Goal: Task Accomplishment & Management: Manage account settings

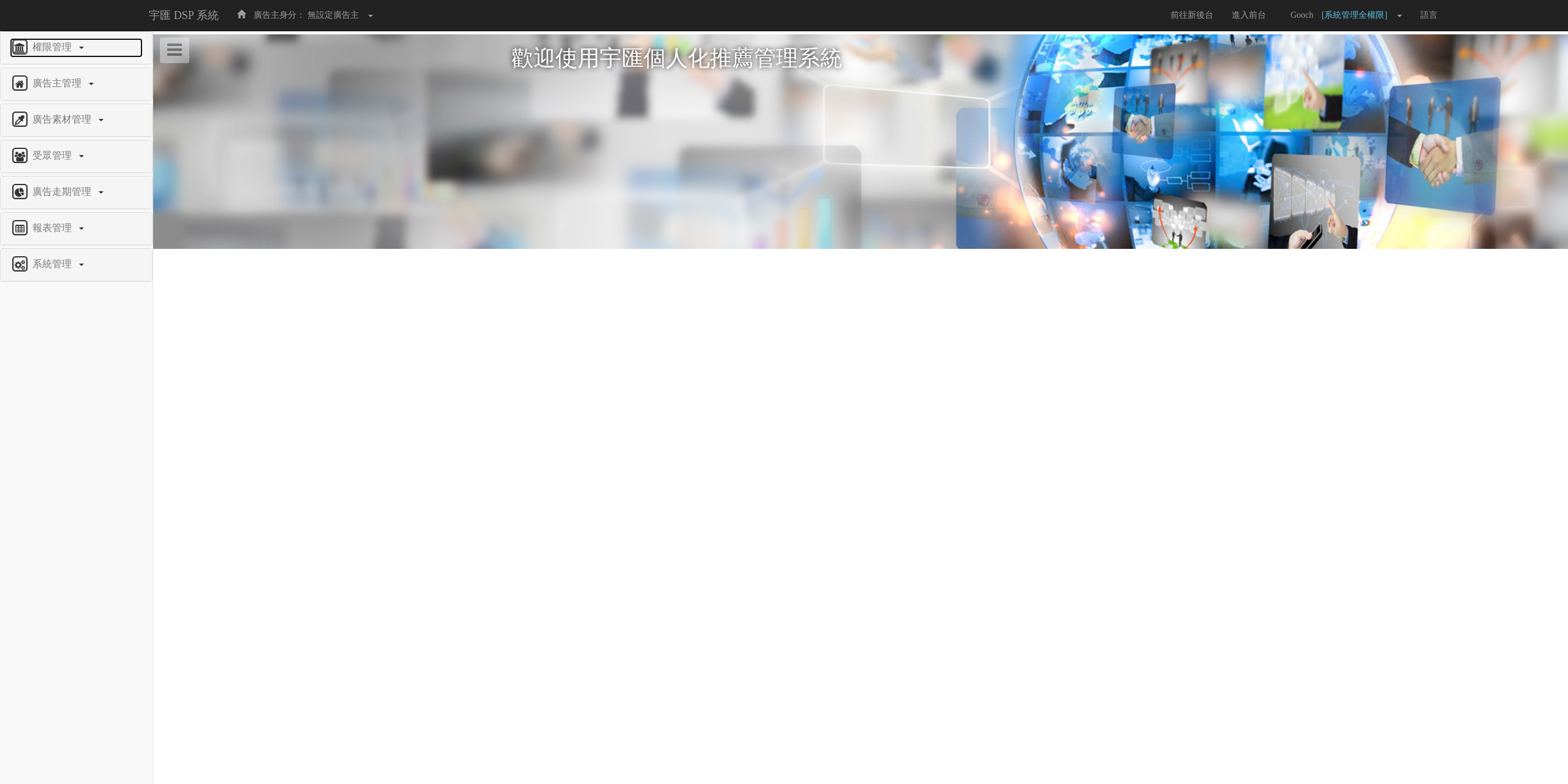
click at [35, 49] on span "權限管理" at bounding box center [53, 47] width 48 height 11
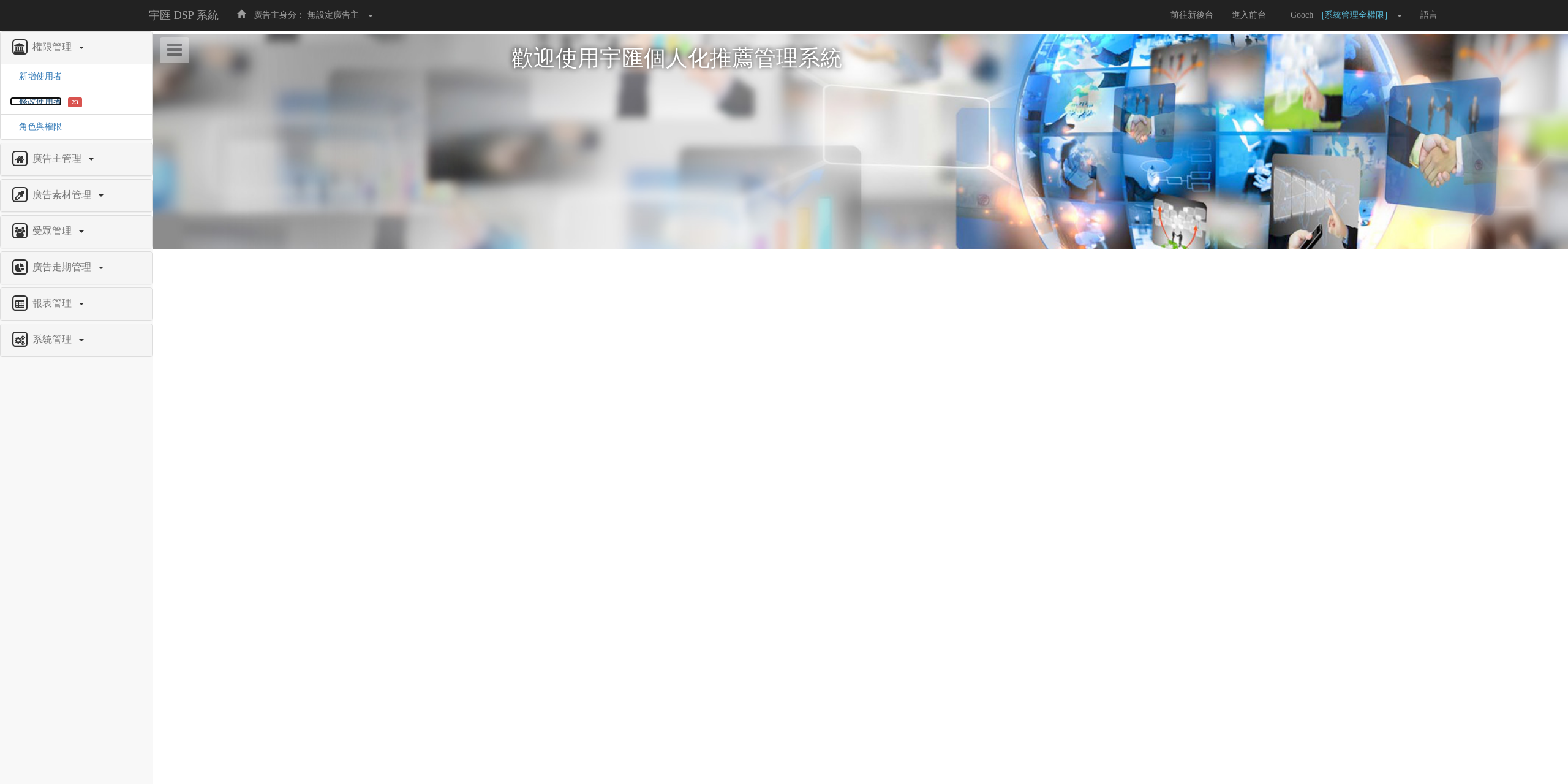
click at [35, 104] on span "修改使用者" at bounding box center [35, 101] width 52 height 9
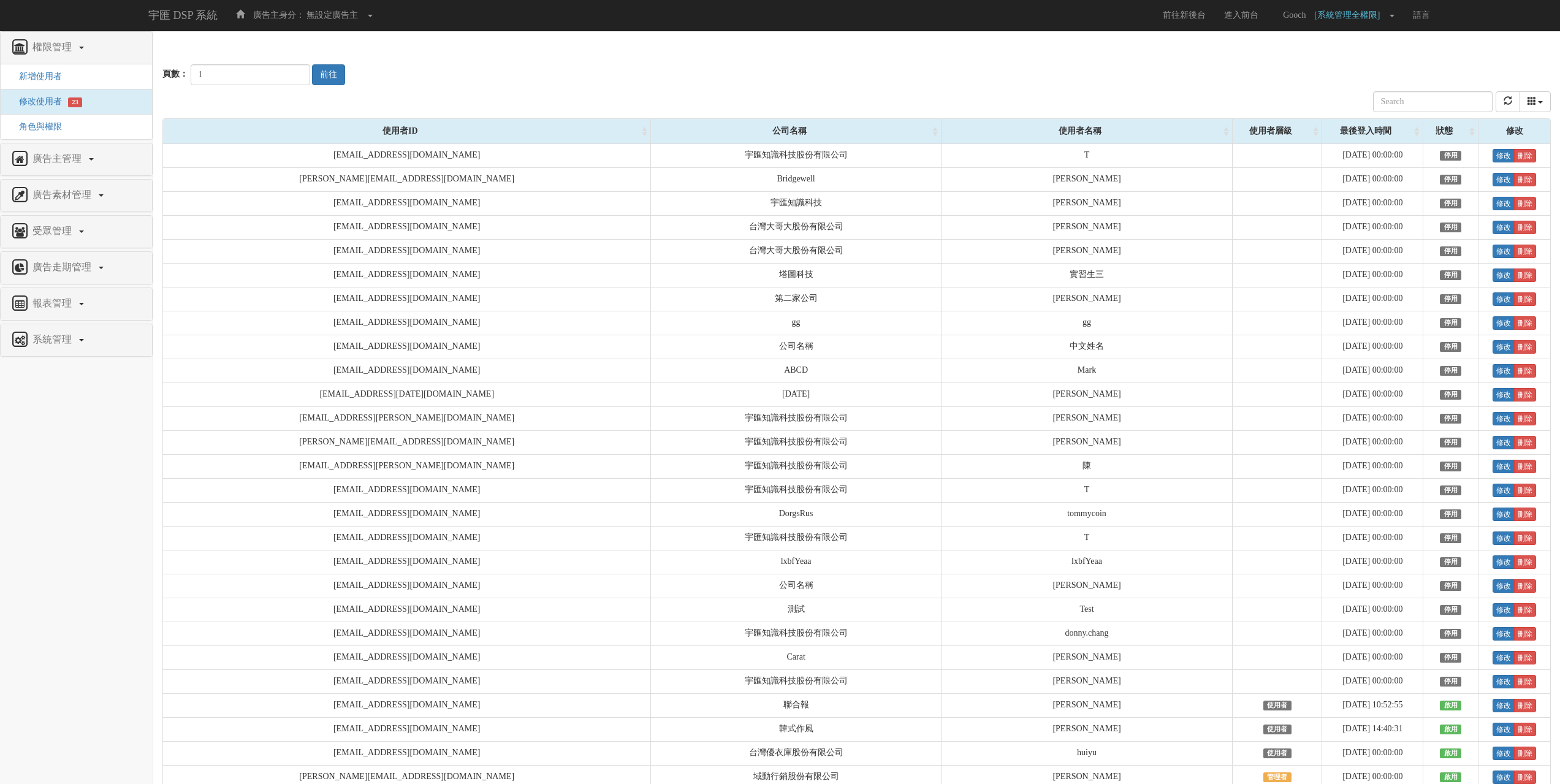
scroll to position [4402, 0]
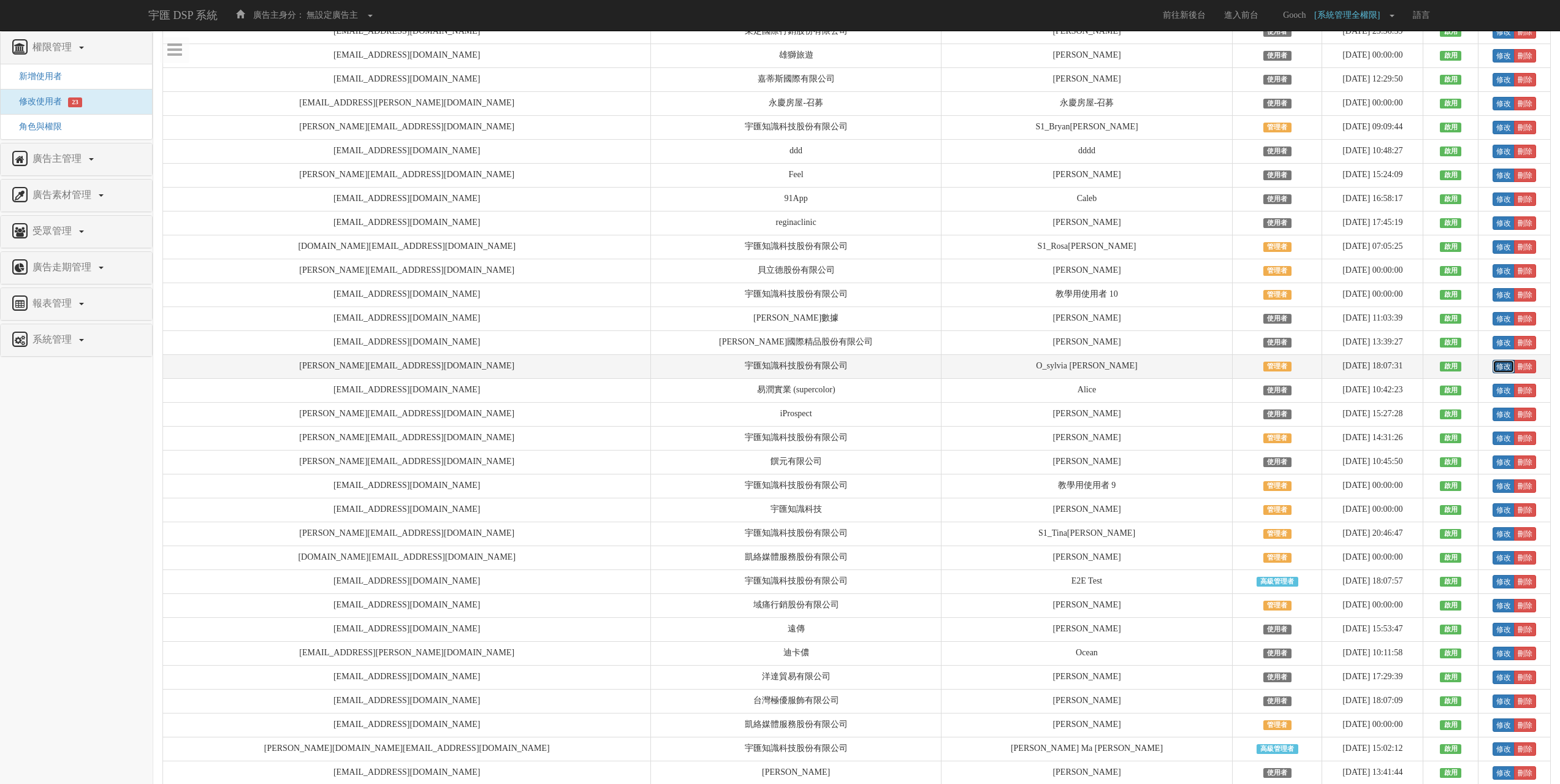
click at [1492, 373] on link "修改" at bounding box center [1503, 367] width 22 height 14
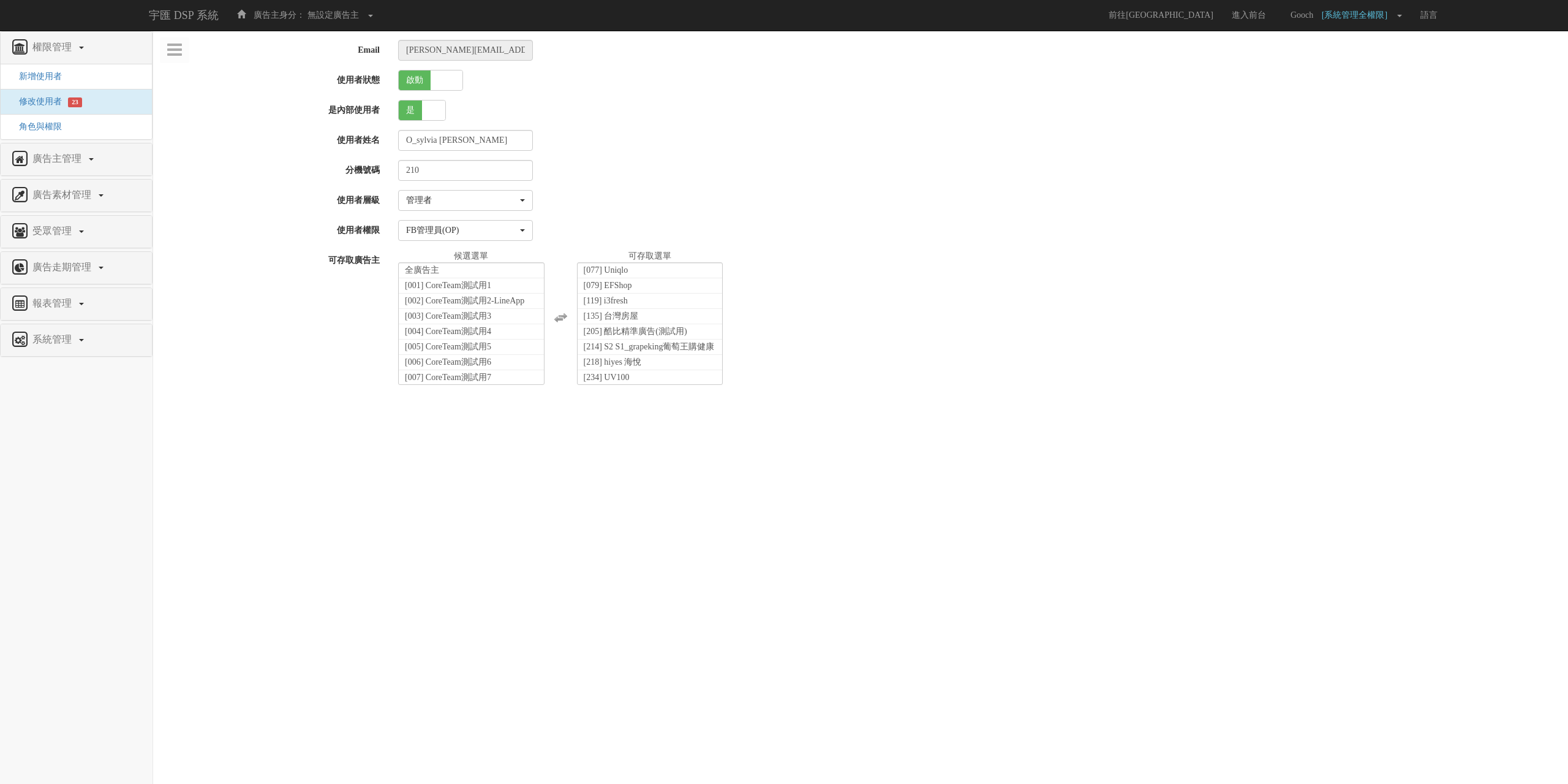
select select "Manager"
select select "16"
click at [449, 82] on span at bounding box center [446, 80] width 32 height 20
checkbox input "false"
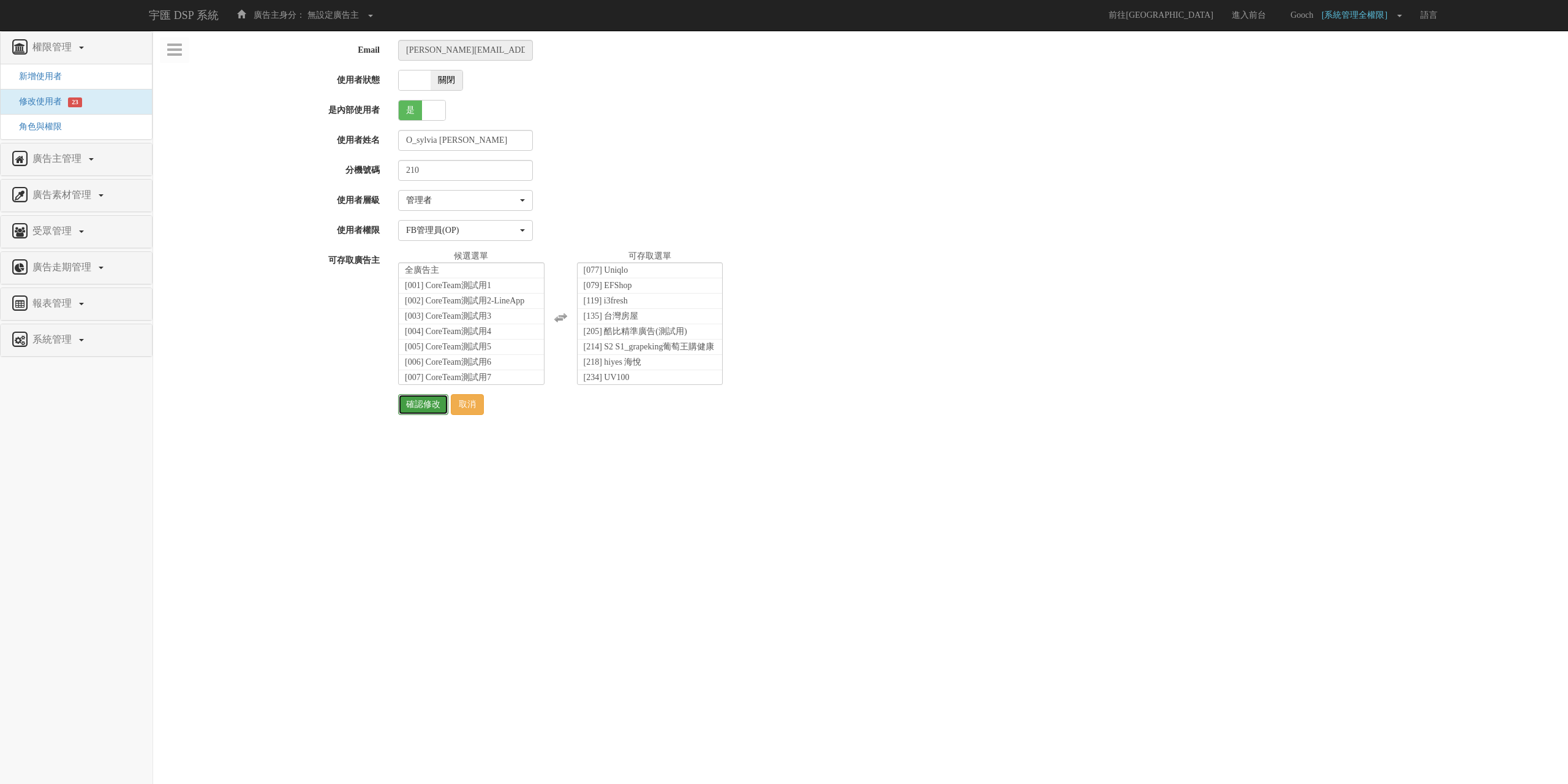
click at [417, 410] on input "確認修改" at bounding box center [423, 404] width 50 height 21
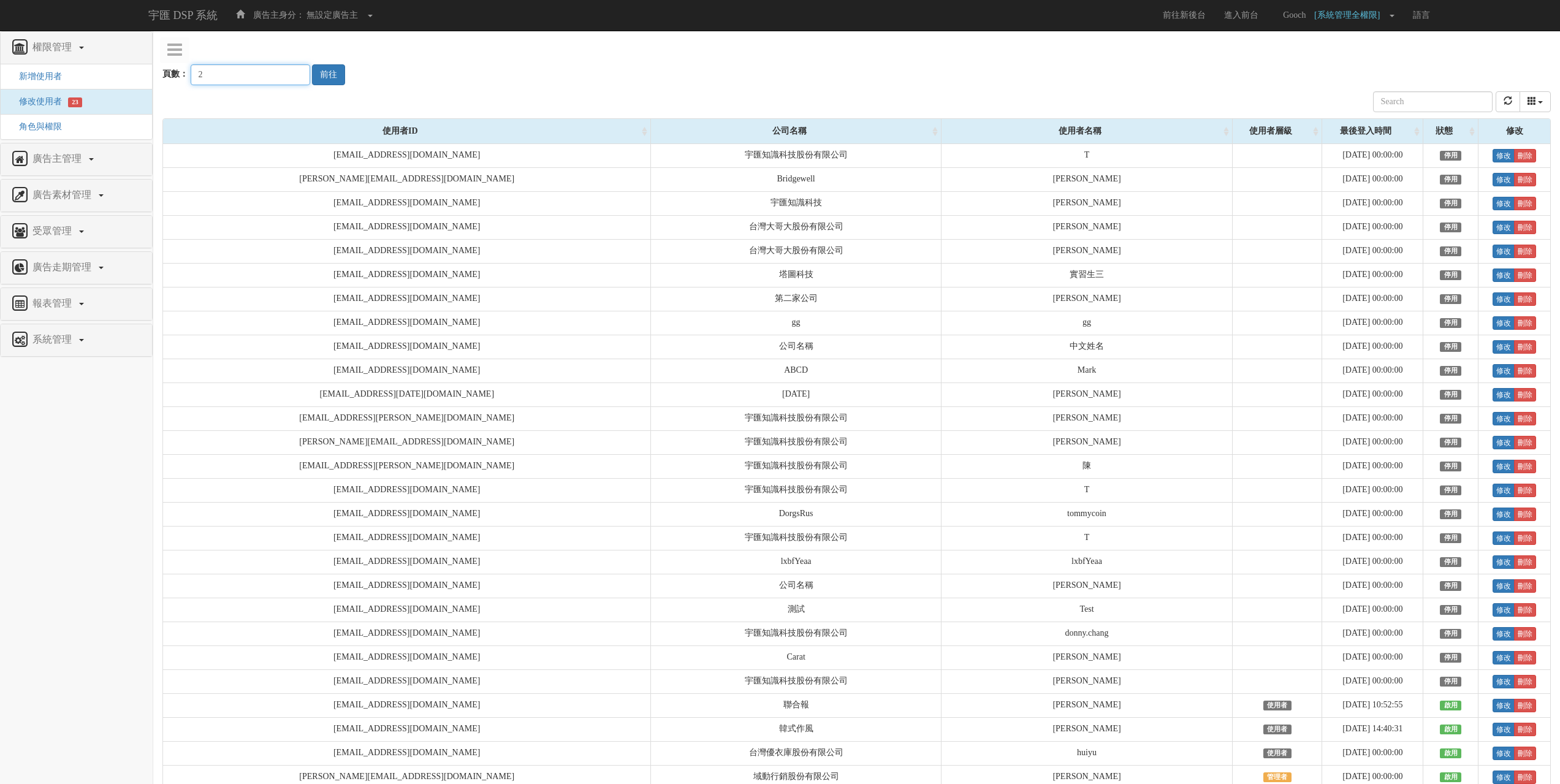
type input "2"
click at [287, 72] on input "2" at bounding box center [250, 75] width 120 height 21
click at [314, 76] on button "前往" at bounding box center [329, 75] width 33 height 21
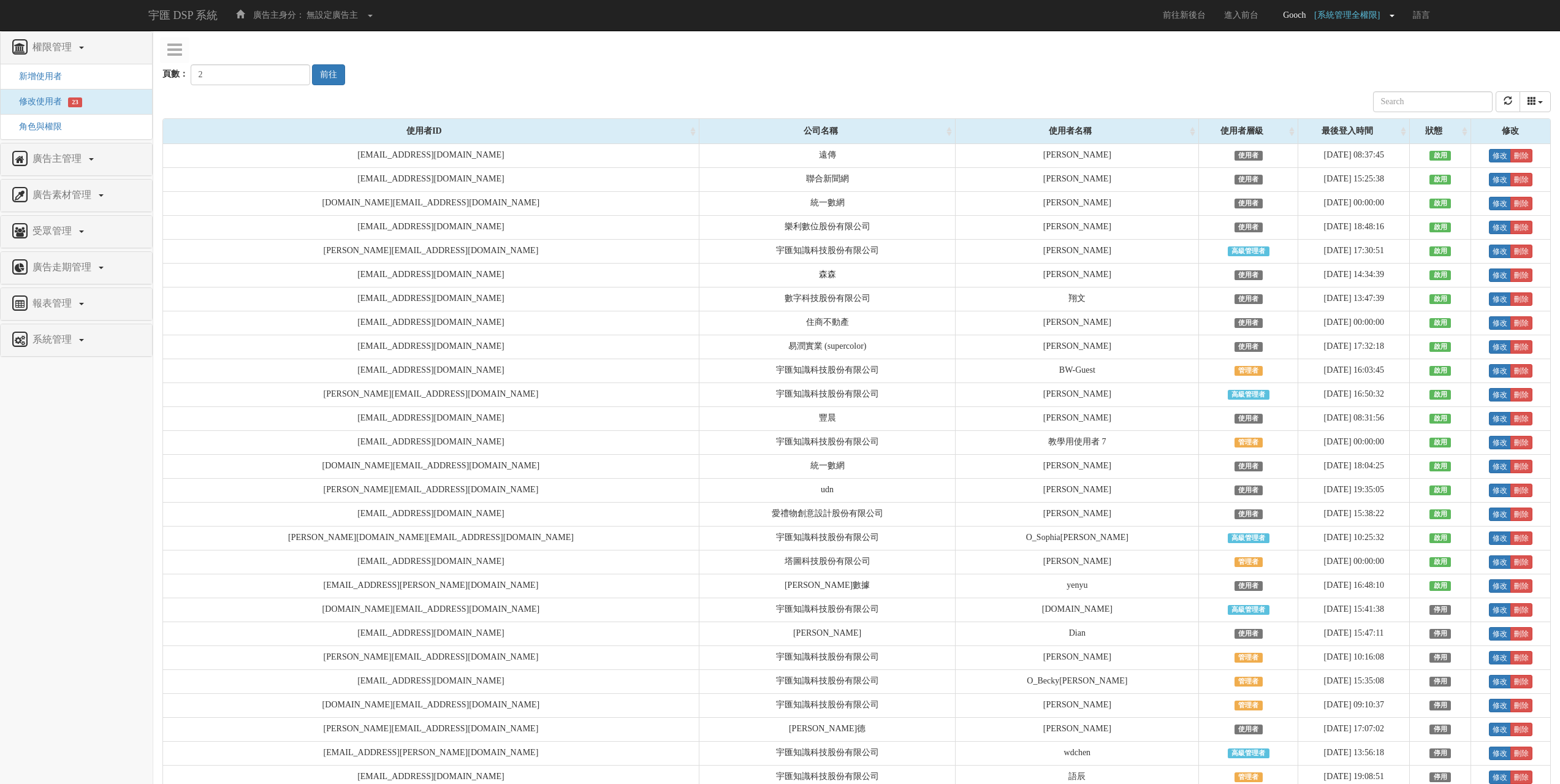
scroll to position [2935, 0]
